Goal: Transaction & Acquisition: Purchase product/service

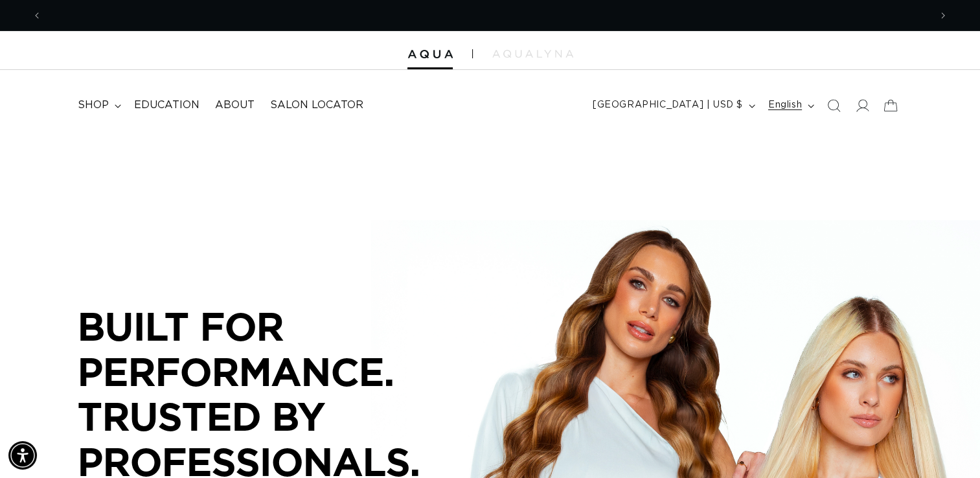
scroll to position [0, 888]
click at [864, 110] on icon at bounding box center [862, 105] width 14 height 14
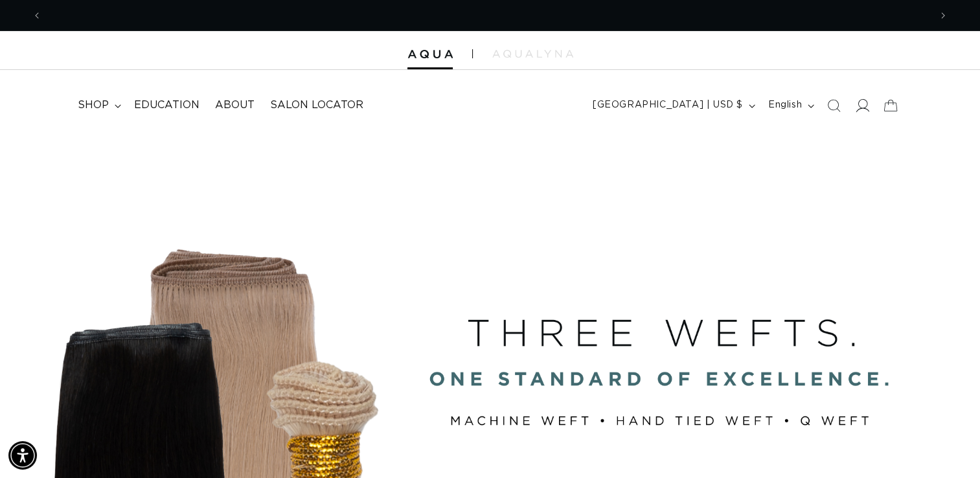
scroll to position [0, 1775]
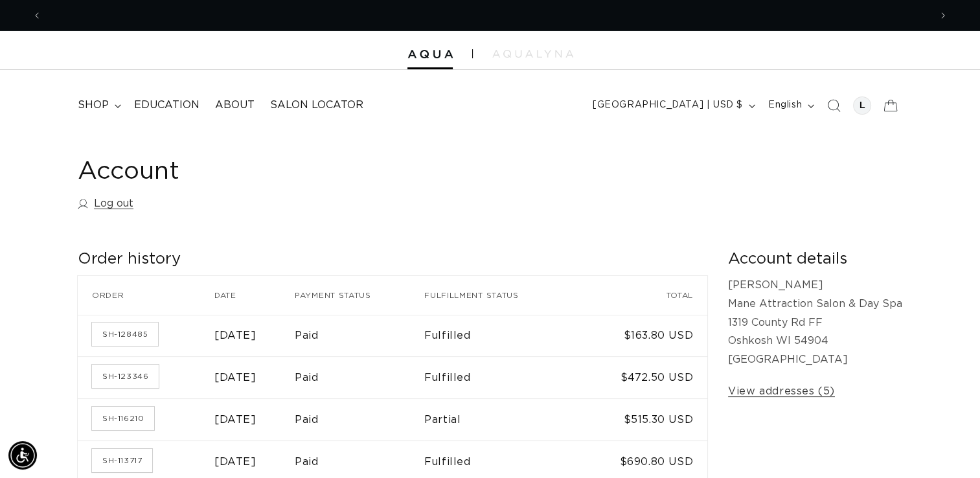
scroll to position [0, 1775]
click at [97, 107] on span "shop" at bounding box center [93, 105] width 31 height 14
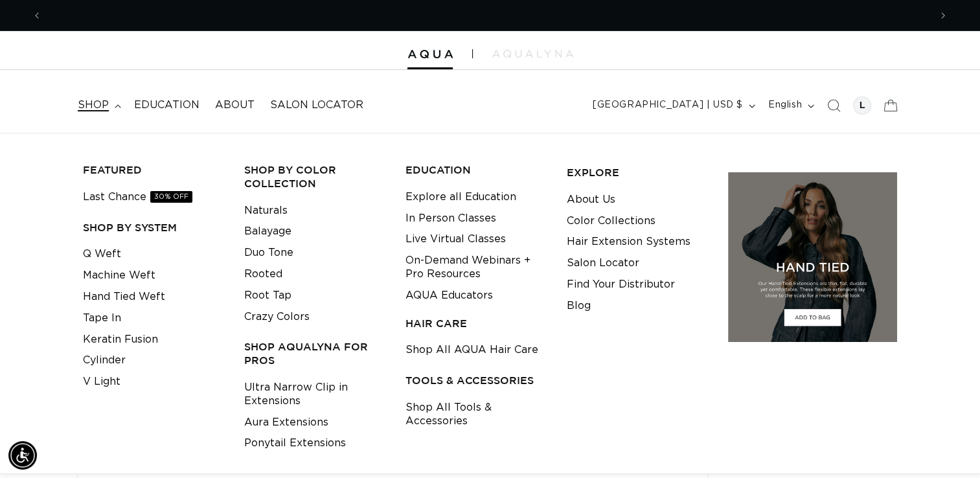
scroll to position [0, 0]
click at [102, 323] on link "Tape In" at bounding box center [102, 318] width 38 height 21
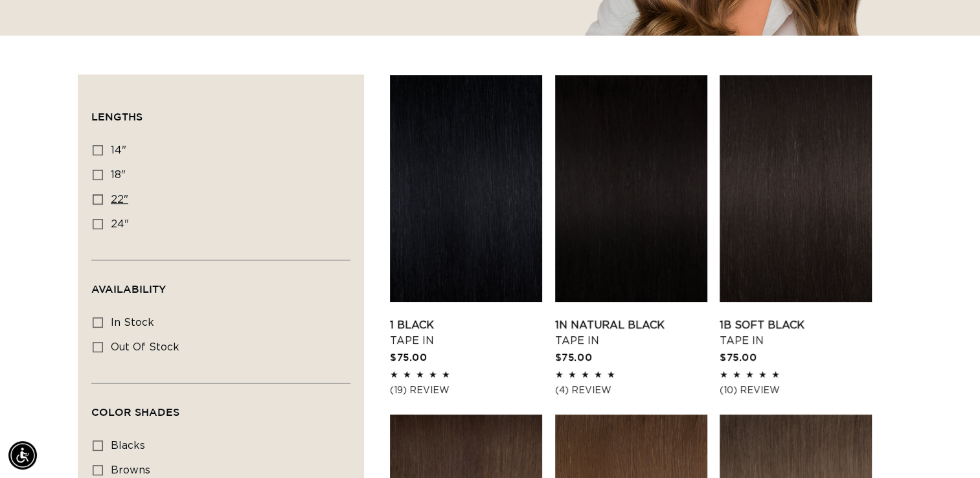
scroll to position [0, 1775]
click at [99, 154] on icon at bounding box center [98, 150] width 10 height 10
click at [99, 154] on input "14" 14" (35 products)" at bounding box center [98, 150] width 10 height 10
checkbox input "true"
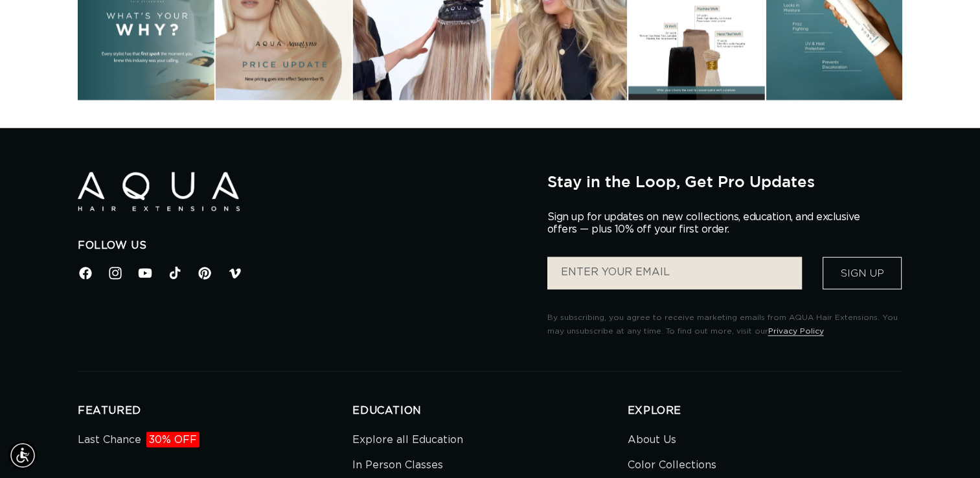
scroll to position [0, 888]
